Goal: Complete application form

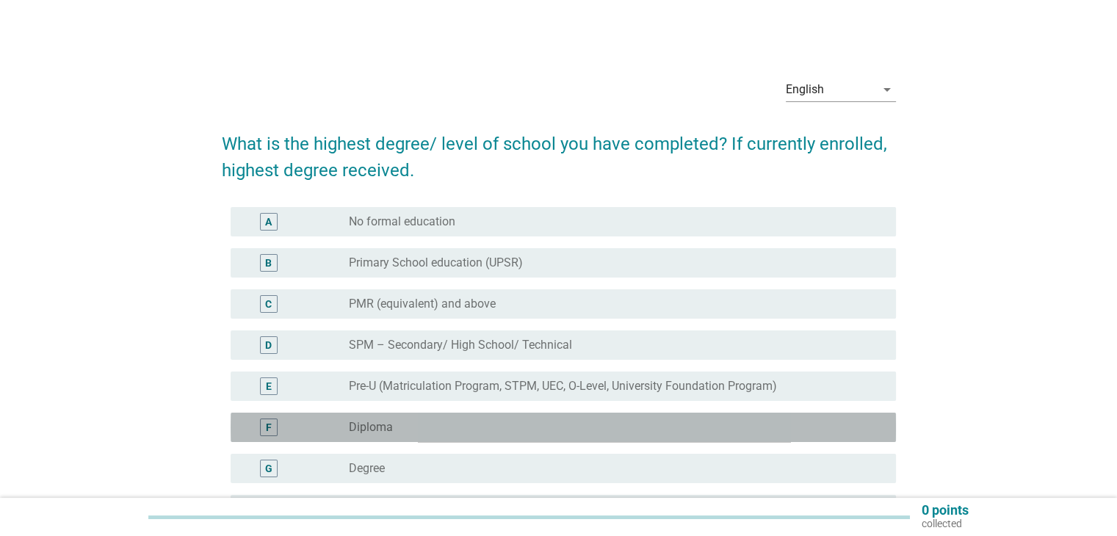
click at [338, 430] on div "F" at bounding box center [295, 427] width 107 height 18
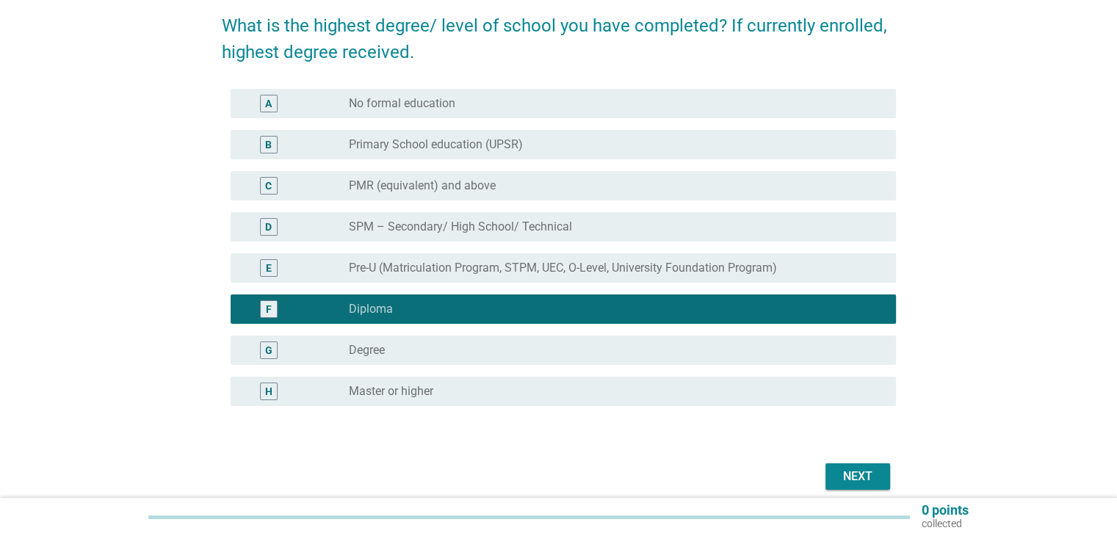
scroll to position [120, 0]
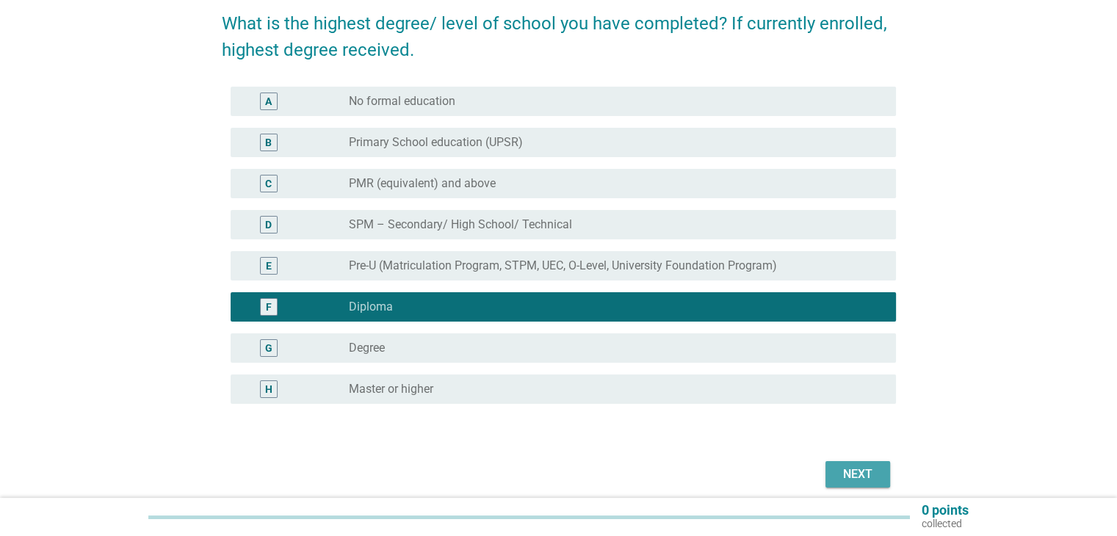
click at [852, 474] on div "Next" at bounding box center [857, 474] width 41 height 18
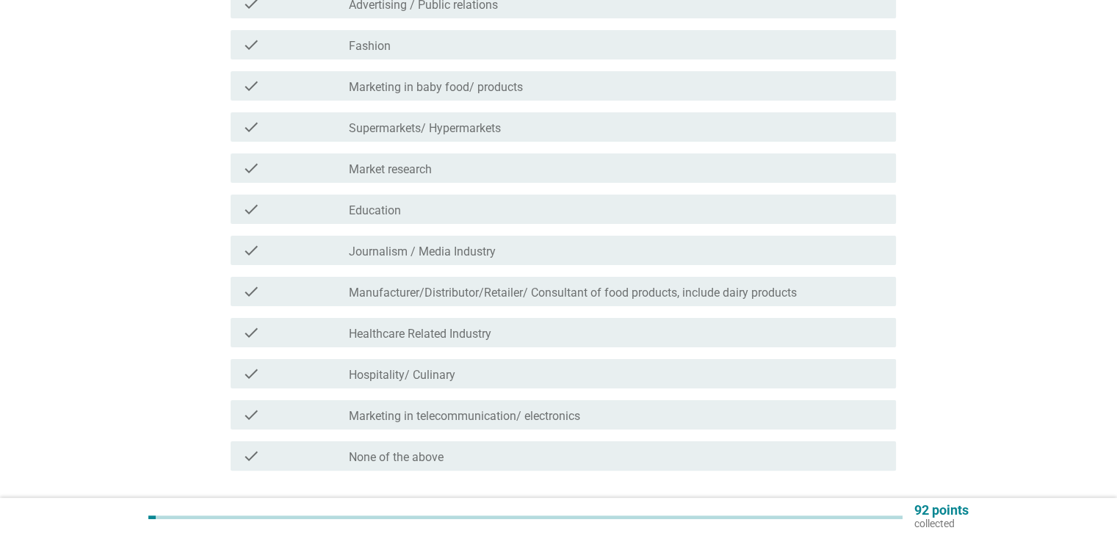
scroll to position [259, 0]
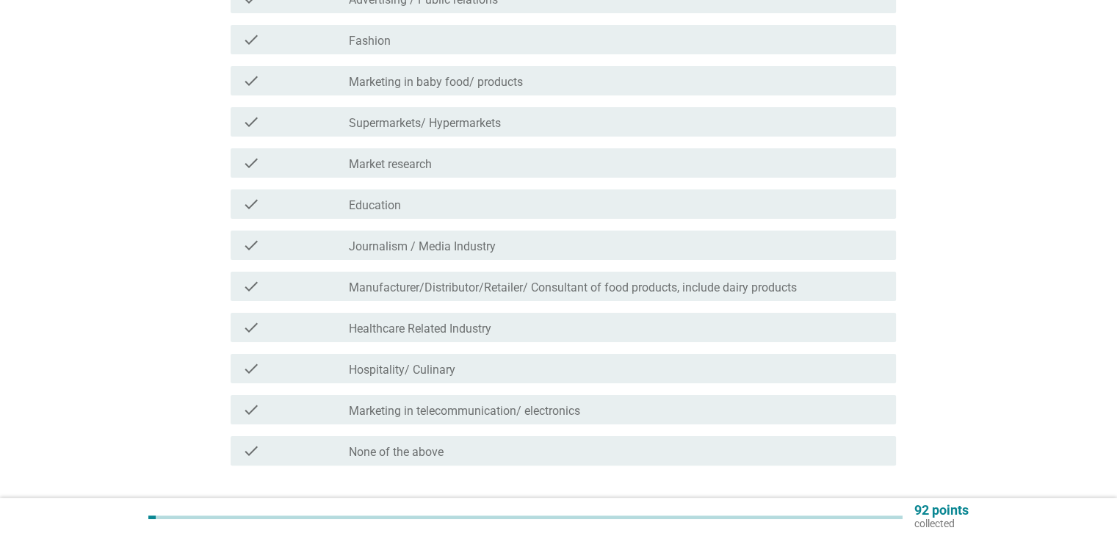
click at [601, 443] on div "check_box_outline_blank None of the above" at bounding box center [616, 451] width 534 height 18
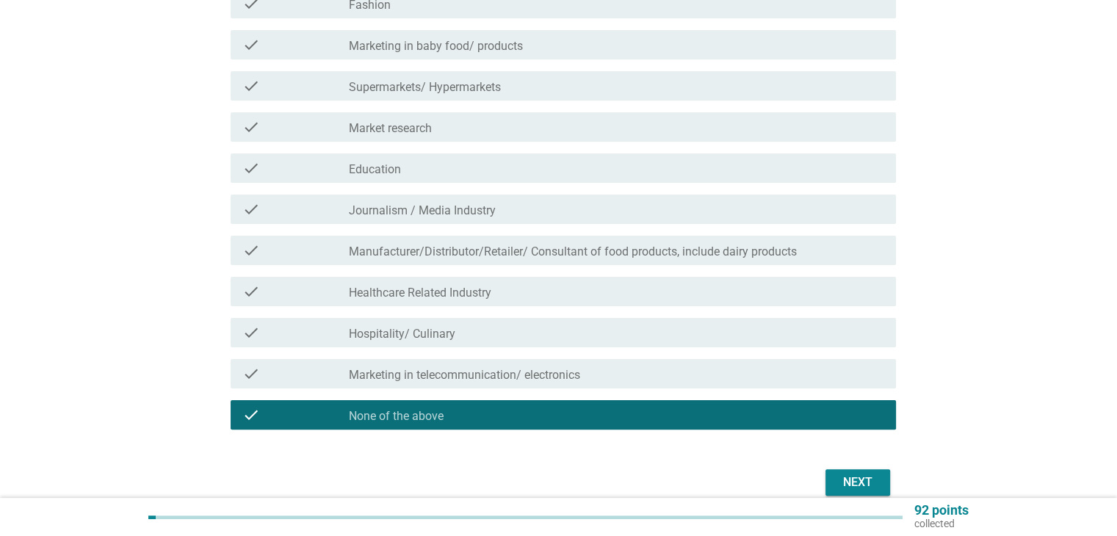
scroll to position [297, 0]
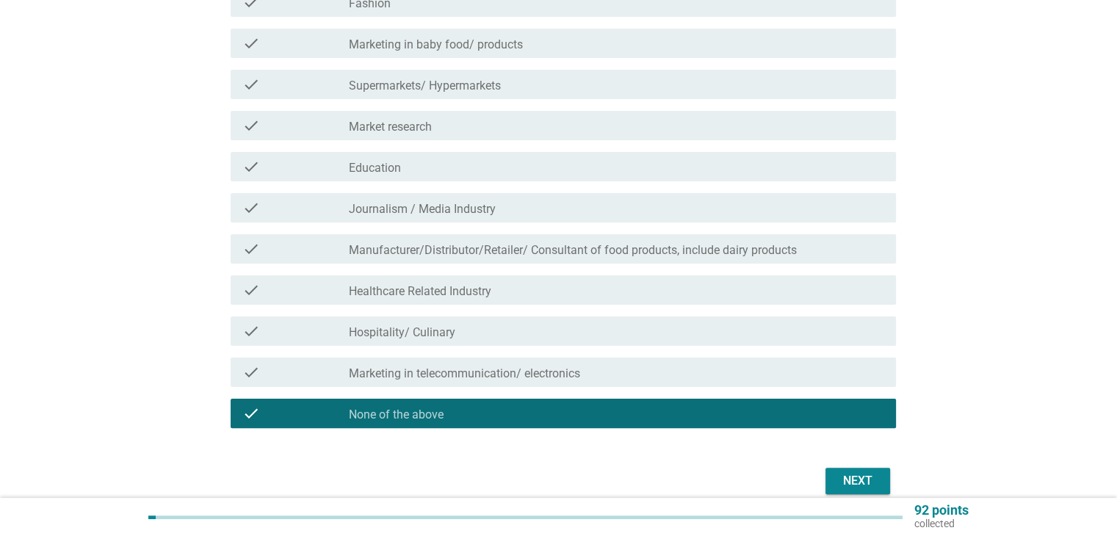
click at [852, 484] on div "Next" at bounding box center [857, 481] width 41 height 18
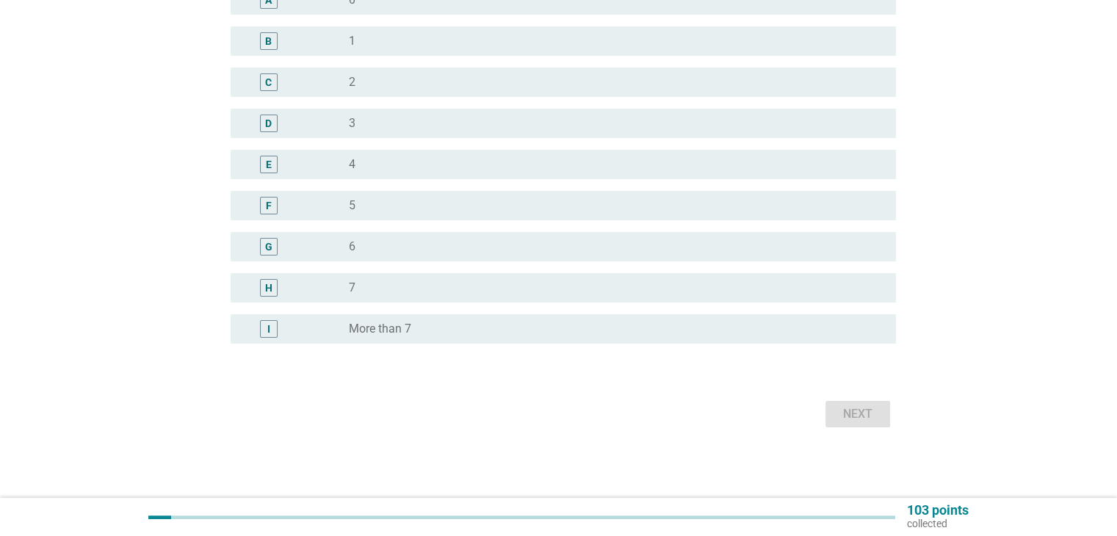
scroll to position [0, 0]
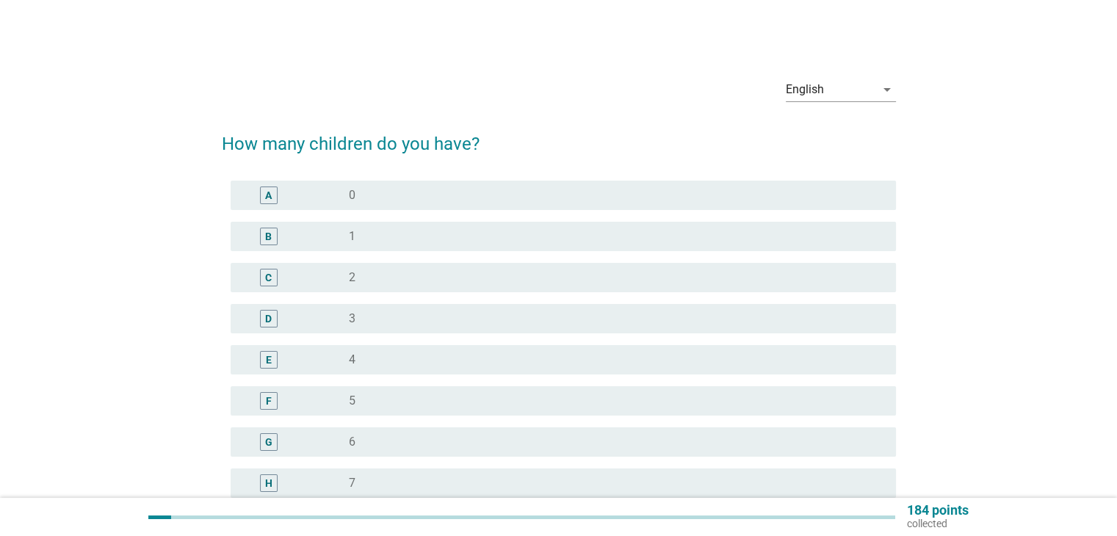
click at [511, 271] on div "radio_button_unchecked 2" at bounding box center [610, 277] width 523 height 15
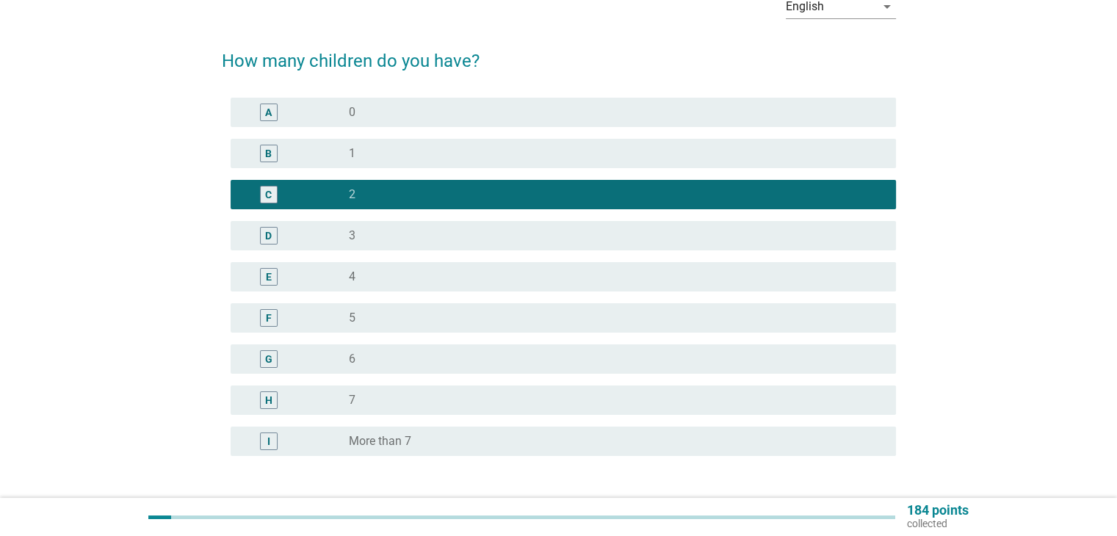
scroll to position [195, 0]
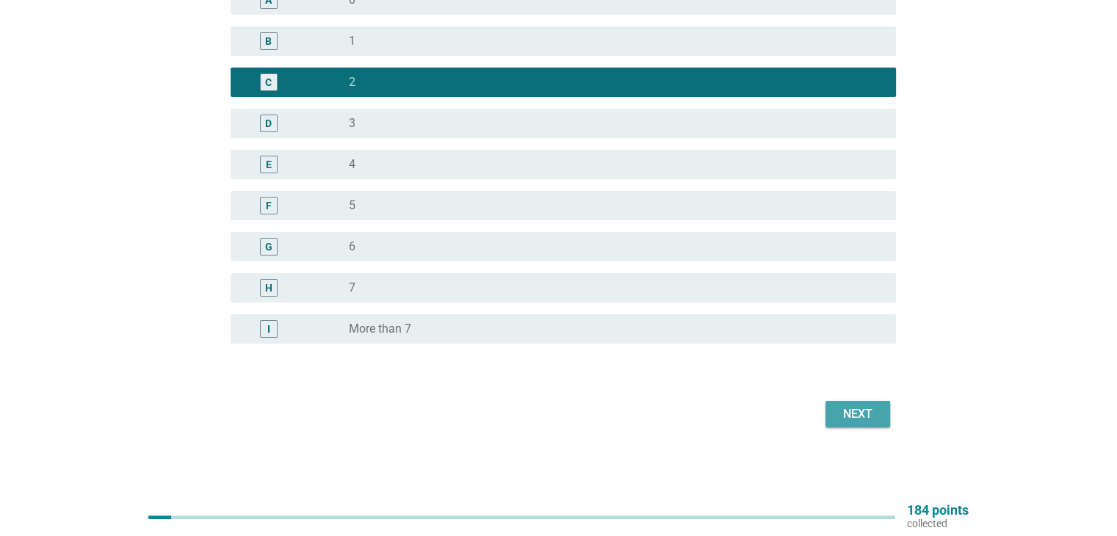
click at [865, 411] on div "Next" at bounding box center [857, 414] width 41 height 18
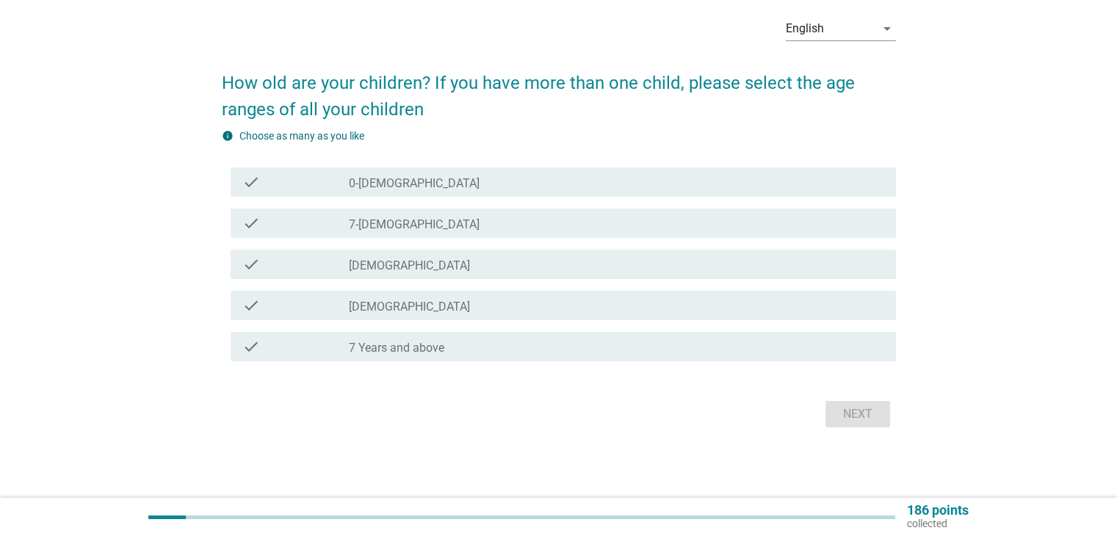
scroll to position [0, 0]
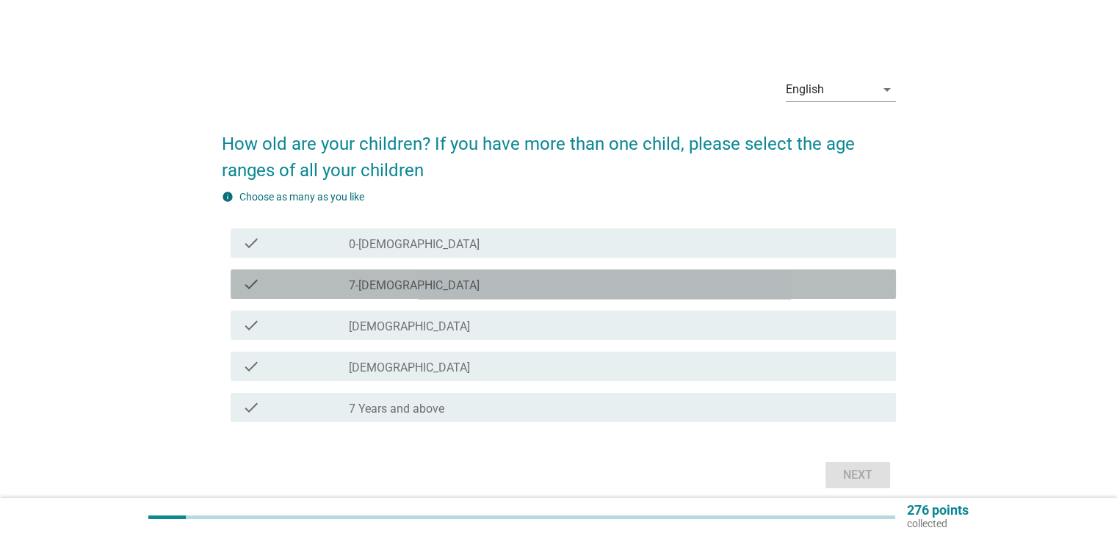
click at [269, 283] on div "check" at bounding box center [295, 284] width 107 height 18
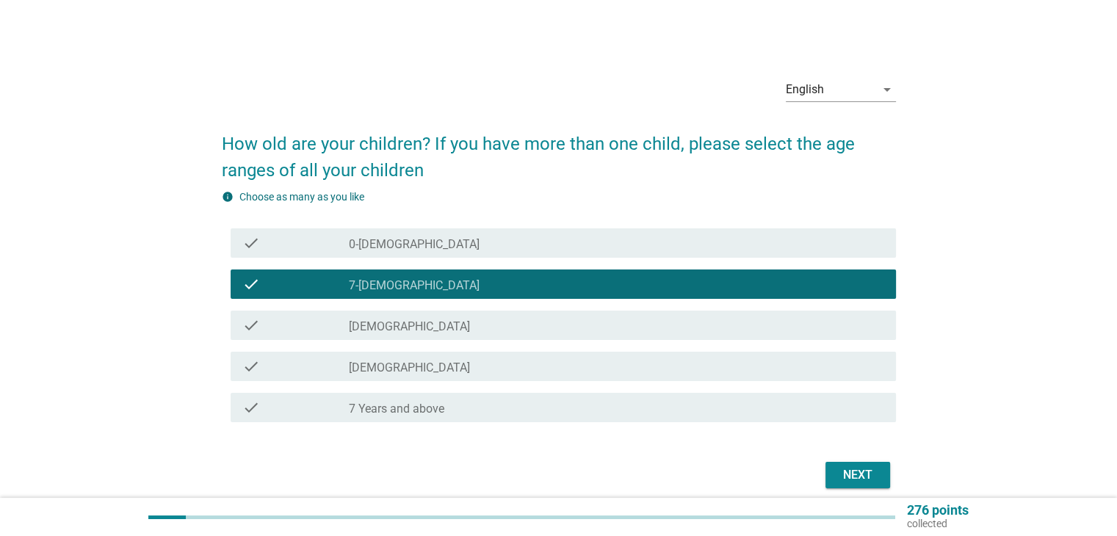
click at [778, 242] on div "check_box_outline_blank 0-[DEMOGRAPHIC_DATA]" at bounding box center [616, 243] width 534 height 18
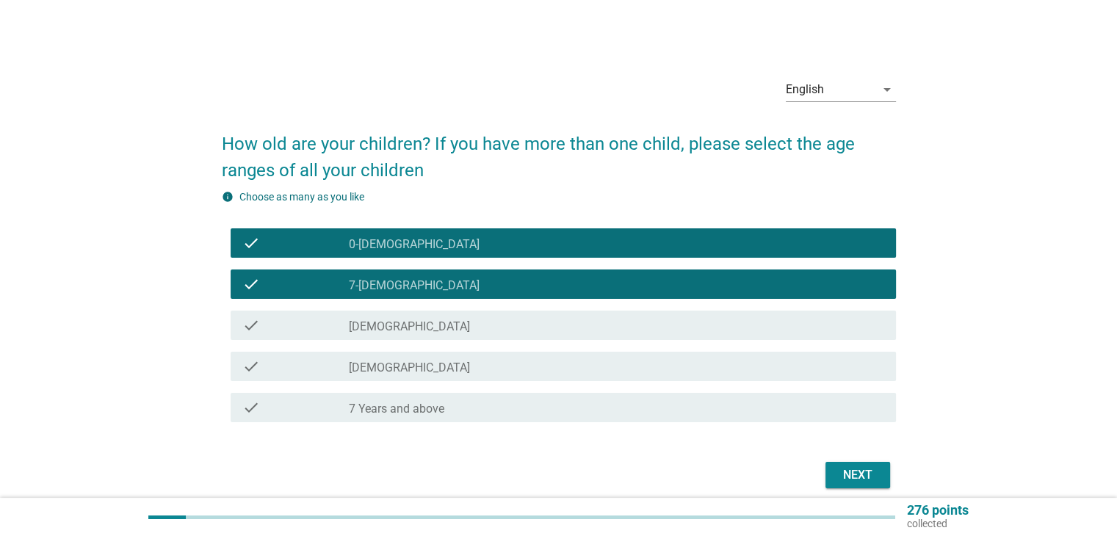
click at [811, 277] on div "check_box_outline_blank 7-[DEMOGRAPHIC_DATA]" at bounding box center [616, 284] width 534 height 18
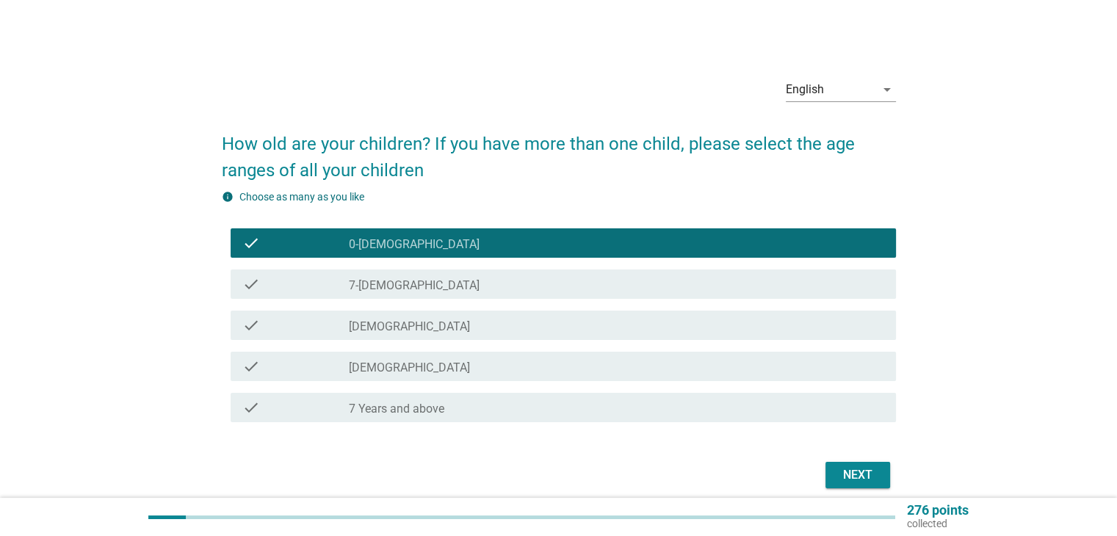
click at [866, 460] on div "Next" at bounding box center [559, 474] width 674 height 35
drag, startPoint x: 877, startPoint y: 485, endPoint x: 874, endPoint y: 532, distance: 47.1
click at [874, 529] on div "English arrow_drop_down How old are your children? If you have more than one ch…" at bounding box center [558, 279] width 1117 height 559
click at [860, 469] on div "Next" at bounding box center [857, 475] width 41 height 18
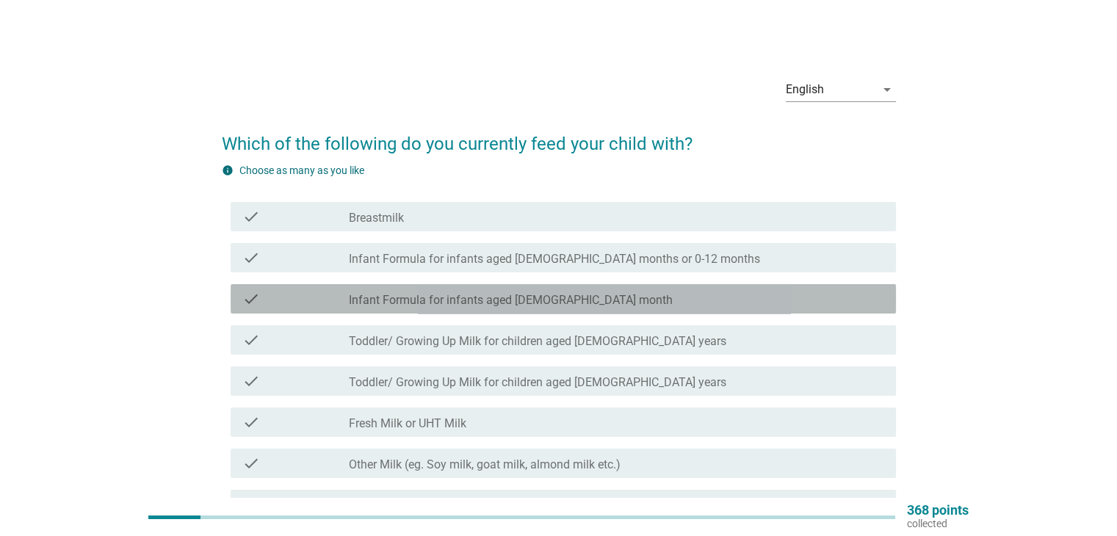
click at [376, 309] on div "check check_box_outline_blank Infant Formula for infants aged [DEMOGRAPHIC_DATA…" at bounding box center [563, 298] width 665 height 29
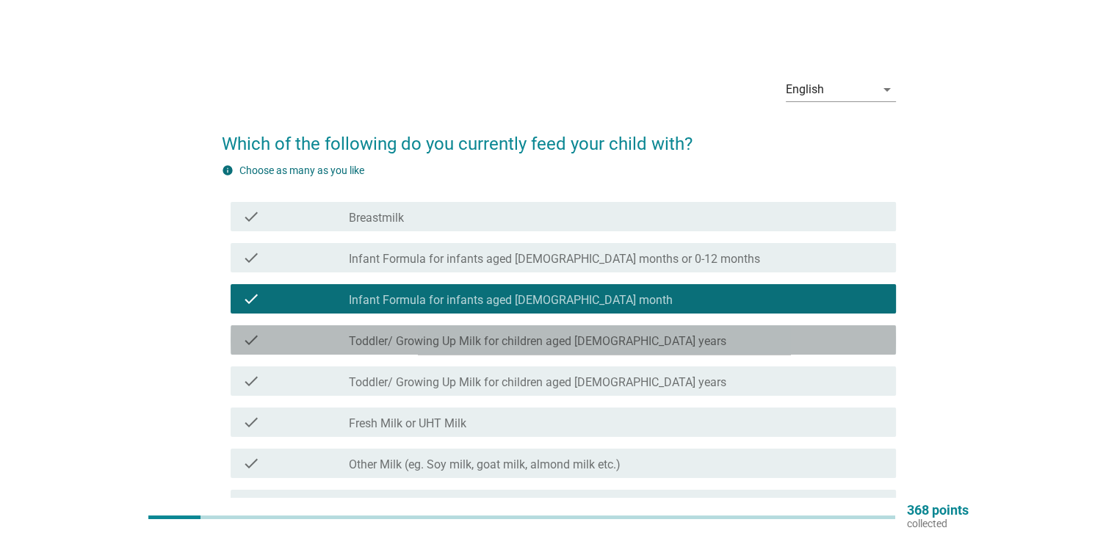
click at [636, 341] on div "check_box_outline_blank Toddler/ Growing Up Milk for children aged [DEMOGRAPHIC…" at bounding box center [616, 340] width 534 height 18
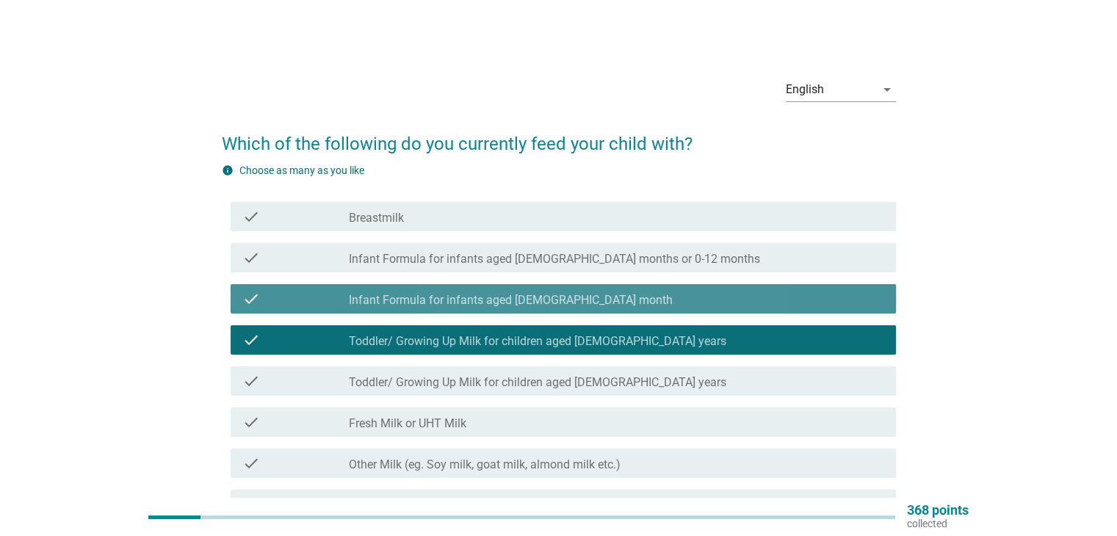
click at [632, 298] on div "check_box_outline_blank Infant Formula for infants aged [DEMOGRAPHIC_DATA] month" at bounding box center [616, 299] width 534 height 18
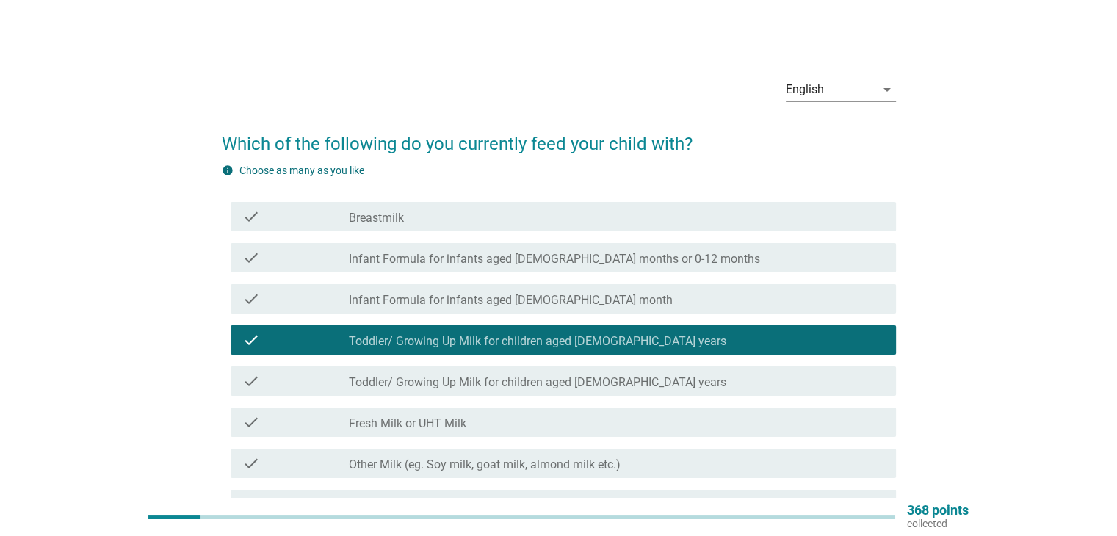
click at [654, 379] on div "check_box_outline_blank Toddler/ Growing Up Milk for children aged [DEMOGRAPHIC…" at bounding box center [616, 381] width 534 height 18
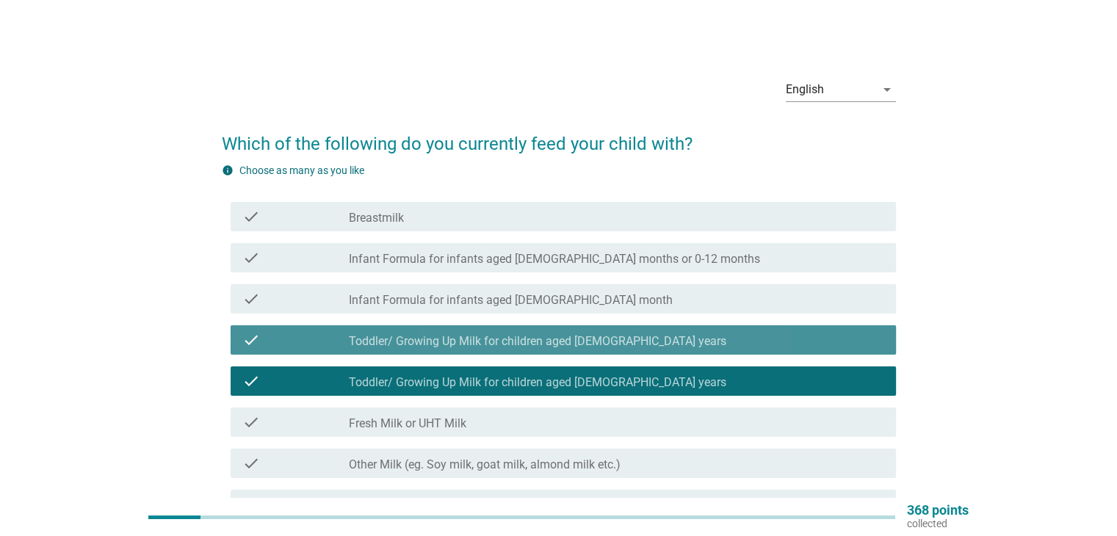
click at [647, 338] on div "check_box_outline_blank Toddler/ Growing Up Milk for children aged [DEMOGRAPHIC…" at bounding box center [616, 340] width 534 height 18
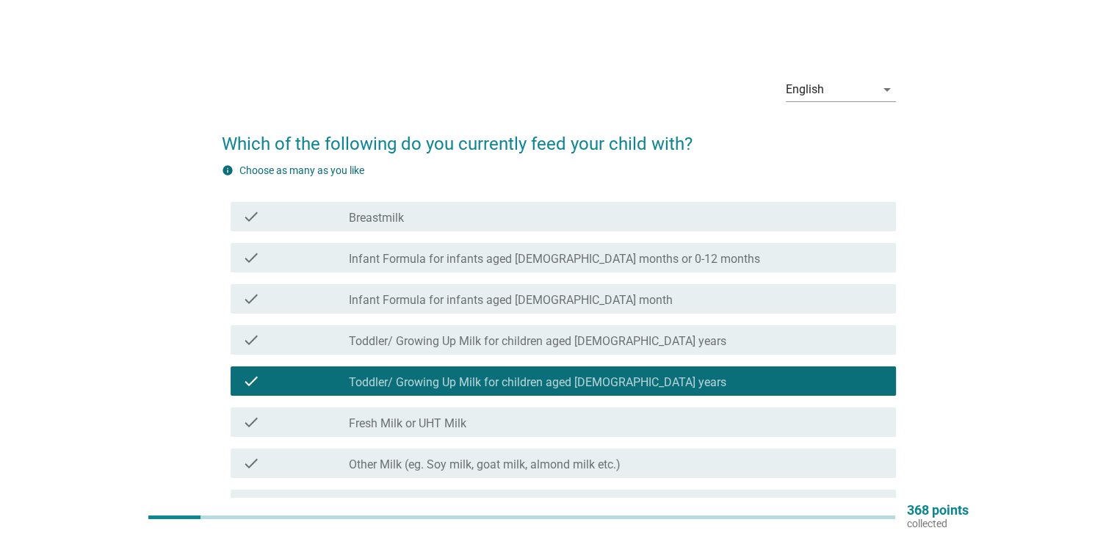
click at [700, 454] on div "check_box_outline_blank Other Milk (eg. Soy milk, goat milk, almond milk etc.)" at bounding box center [616, 463] width 534 height 18
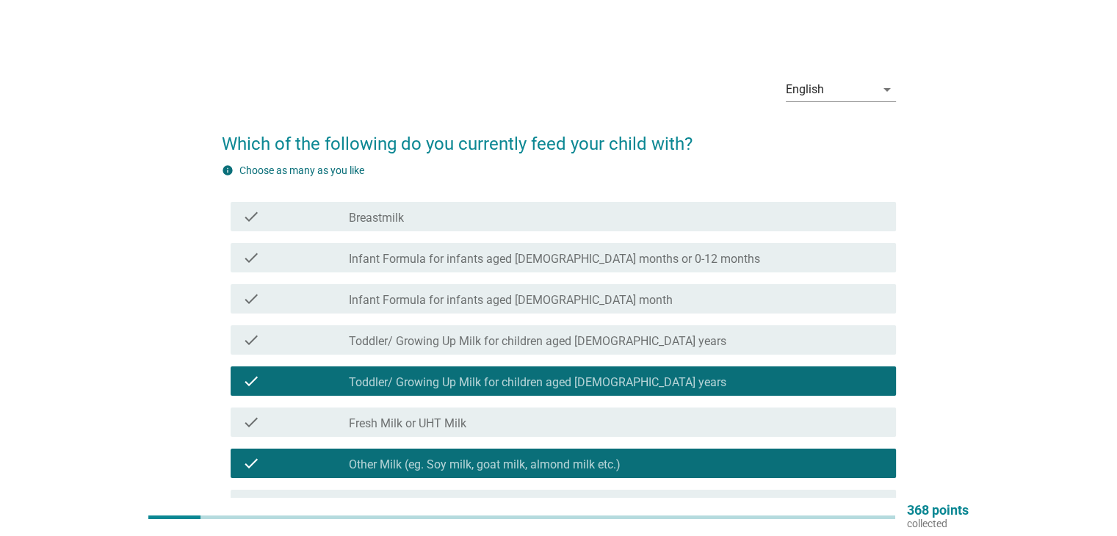
click at [728, 424] on div "check_box_outline_blank Fresh Milk or UHT Milk" at bounding box center [616, 422] width 534 height 18
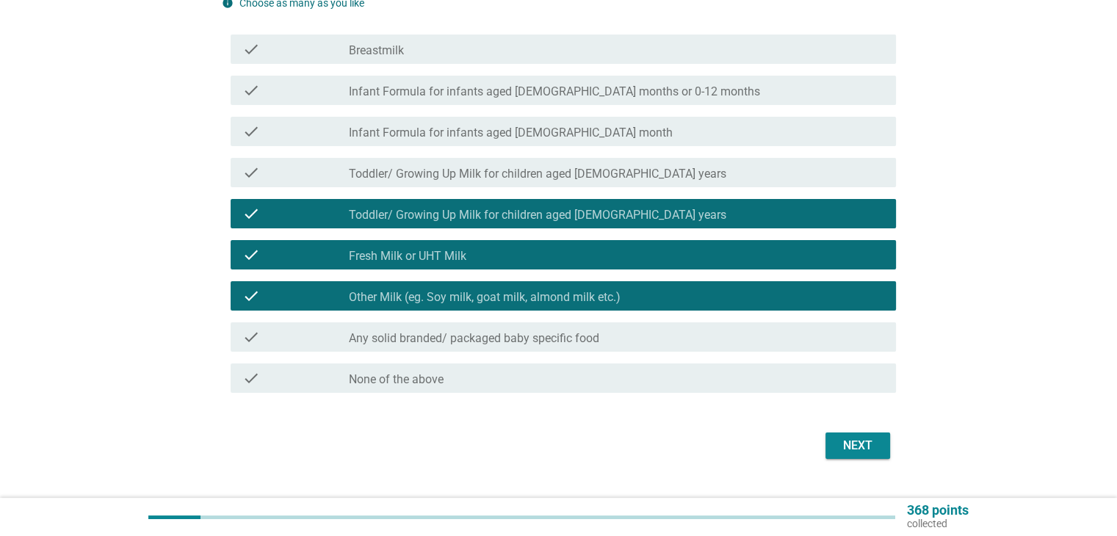
scroll to position [173, 0]
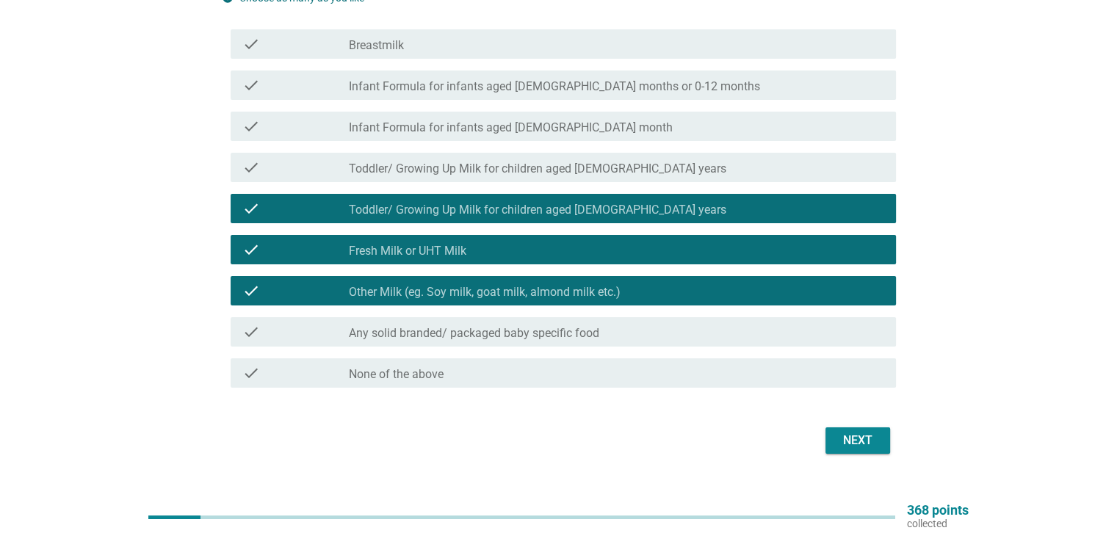
click at [843, 432] on div "Next" at bounding box center [857, 441] width 41 height 18
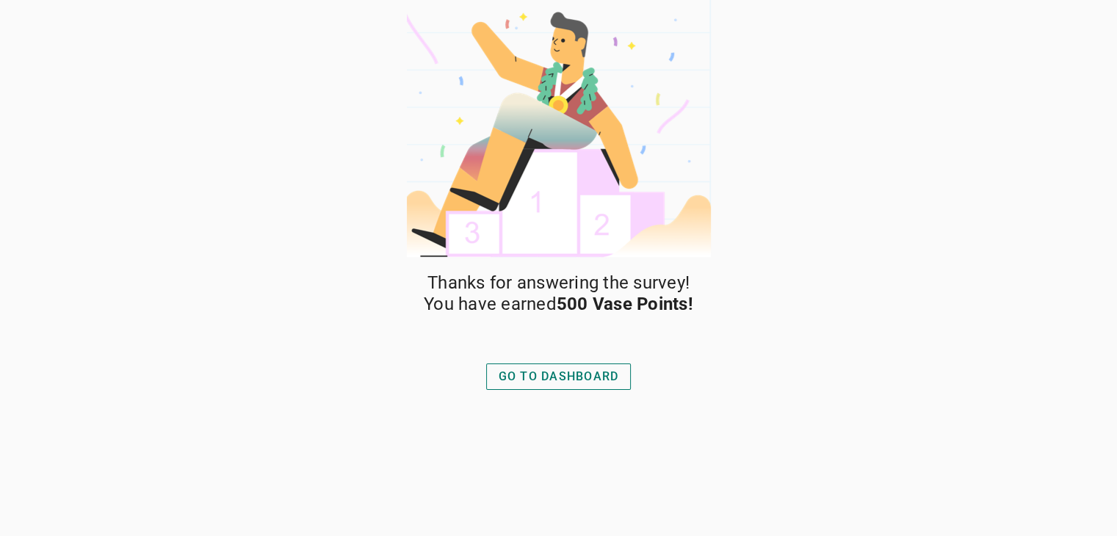
click at [596, 375] on div "GO TO DASHBOARD" at bounding box center [558, 377] width 120 height 18
